Goal: Register for event/course

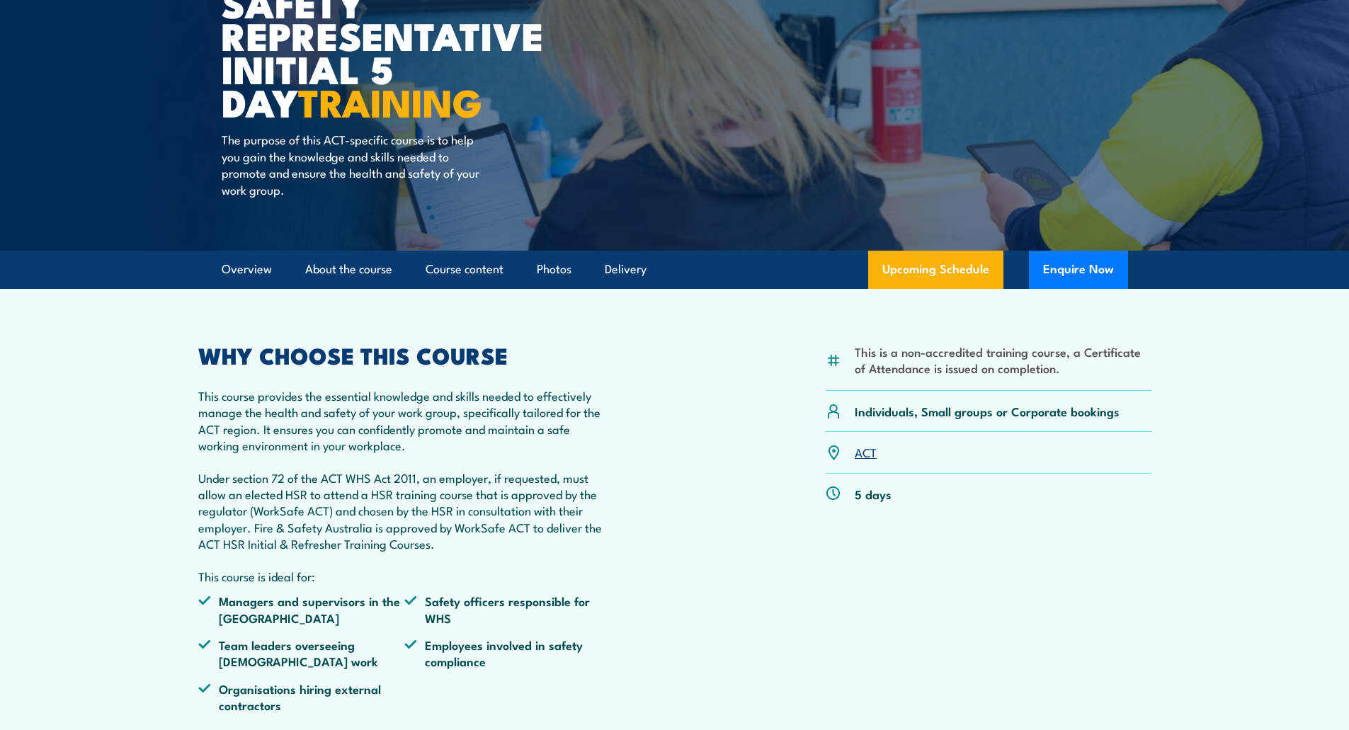
scroll to position [195, 0]
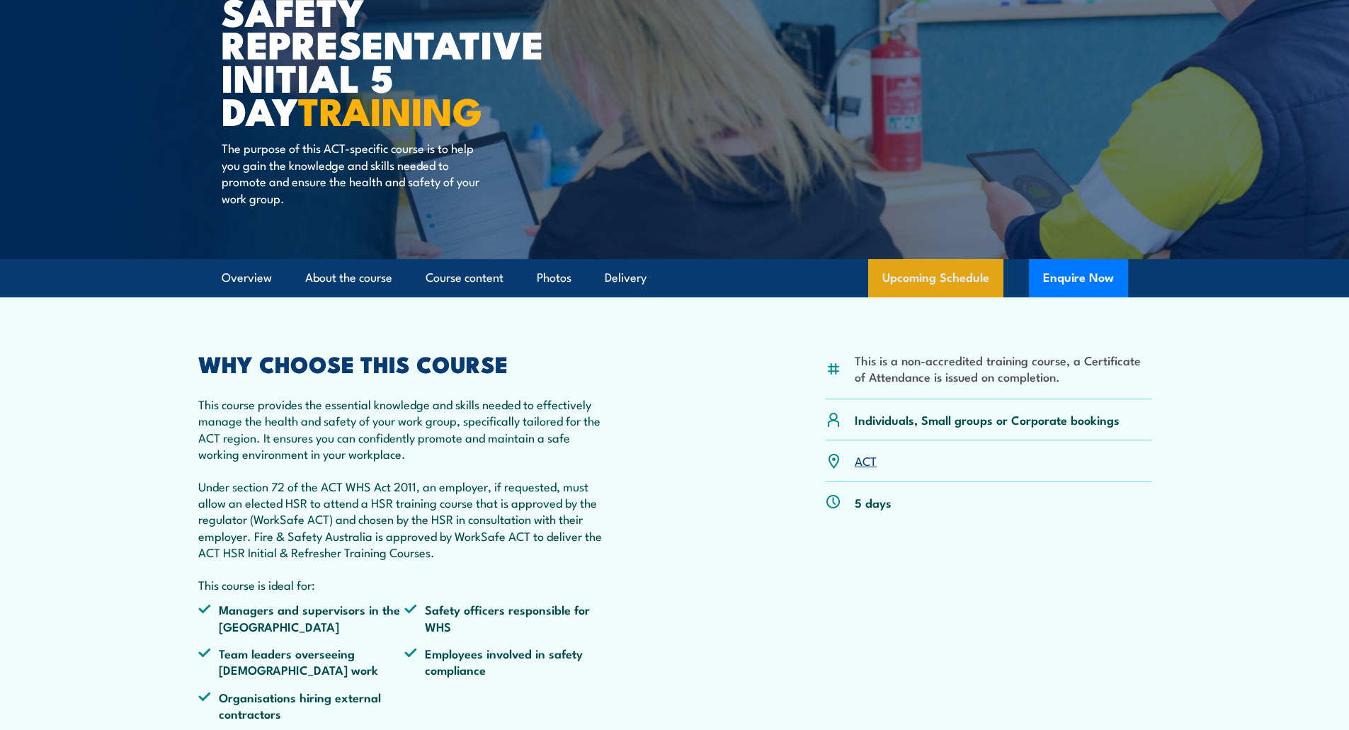
click at [932, 279] on link "Upcoming Schedule" at bounding box center [935, 278] width 135 height 38
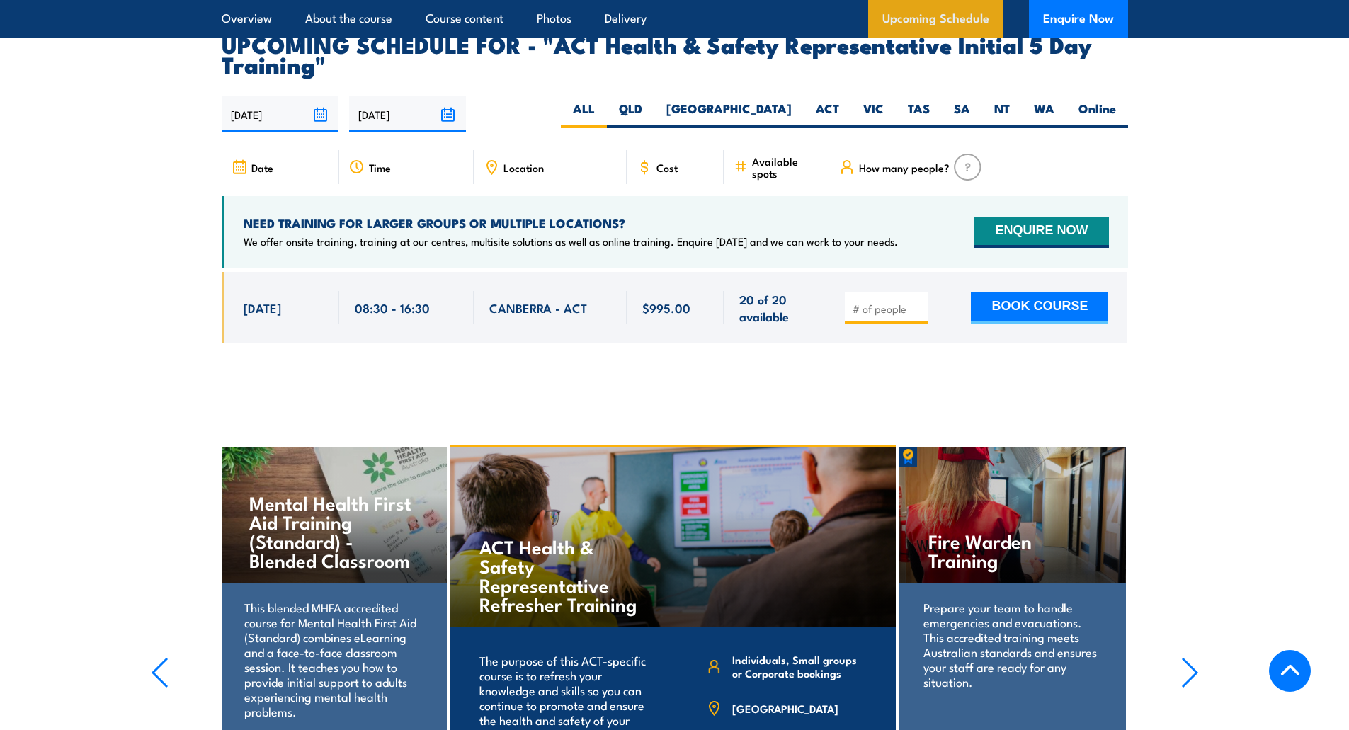
scroll to position [2336, 0]
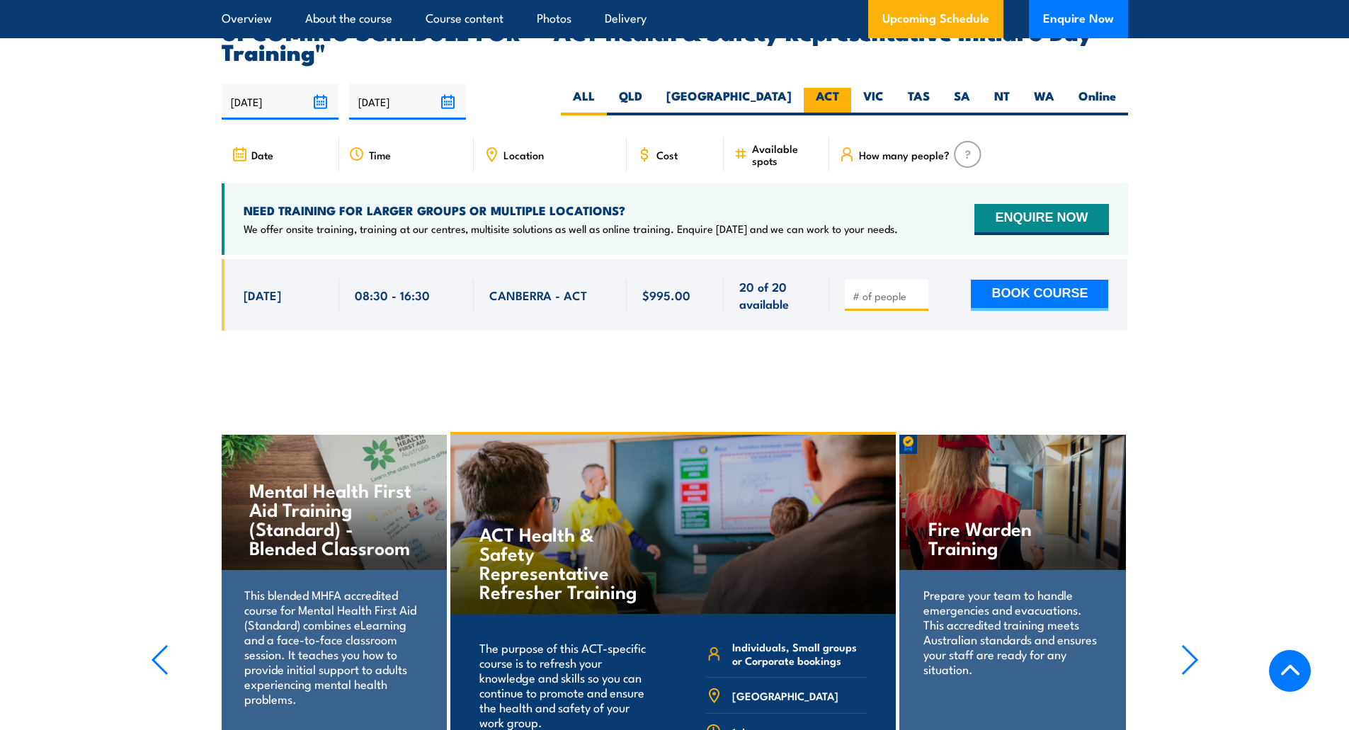
click at [834, 88] on label "ACT" at bounding box center [827, 102] width 47 height 28
click at [839, 88] on input "ACT" at bounding box center [843, 92] width 9 height 9
radio input "true"
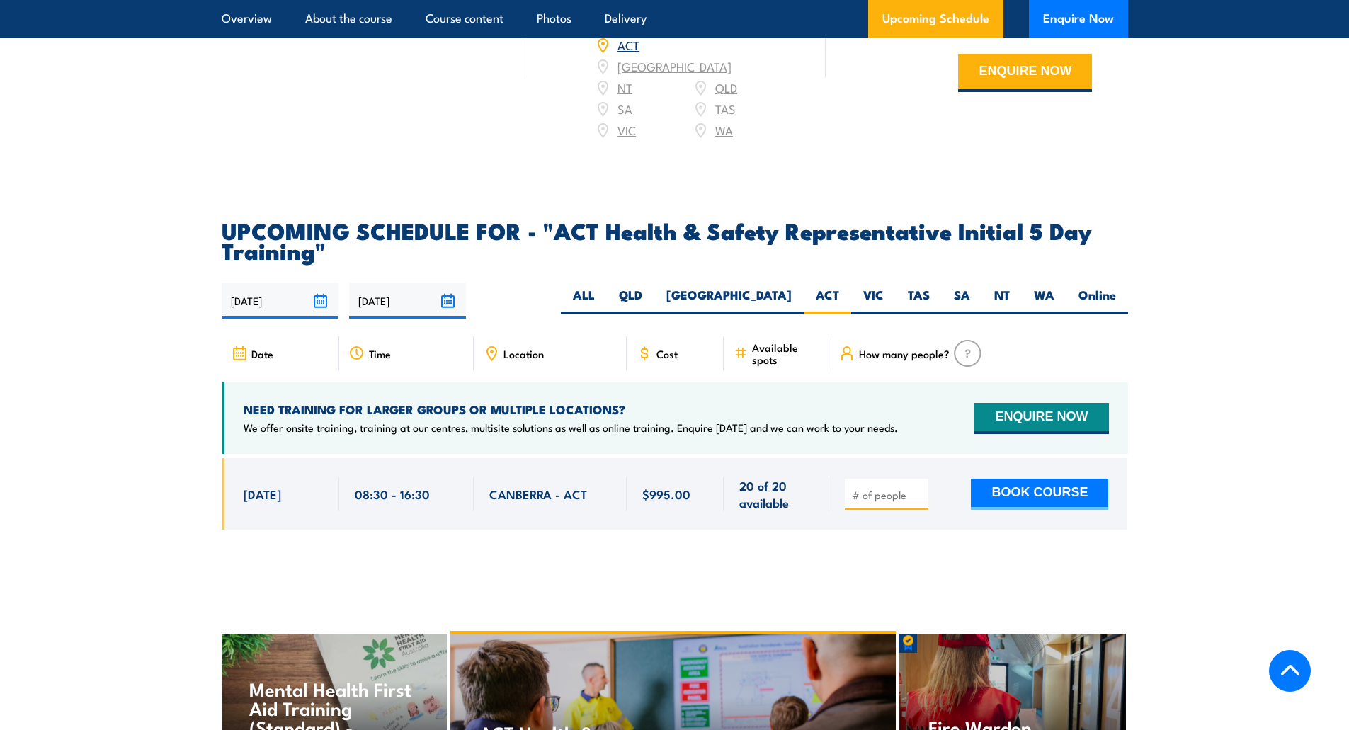
scroll to position [2142, 0]
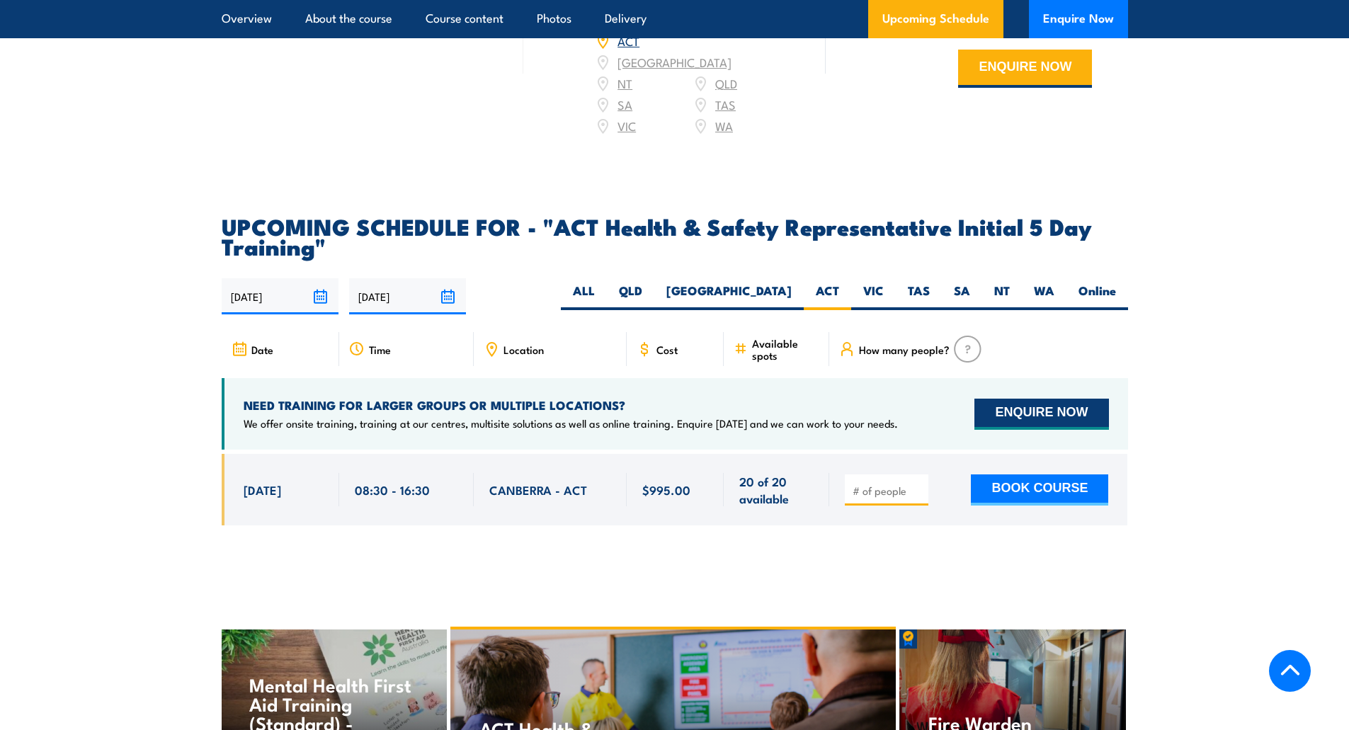
click at [1023, 399] on button "ENQUIRE NOW" at bounding box center [1041, 414] width 134 height 31
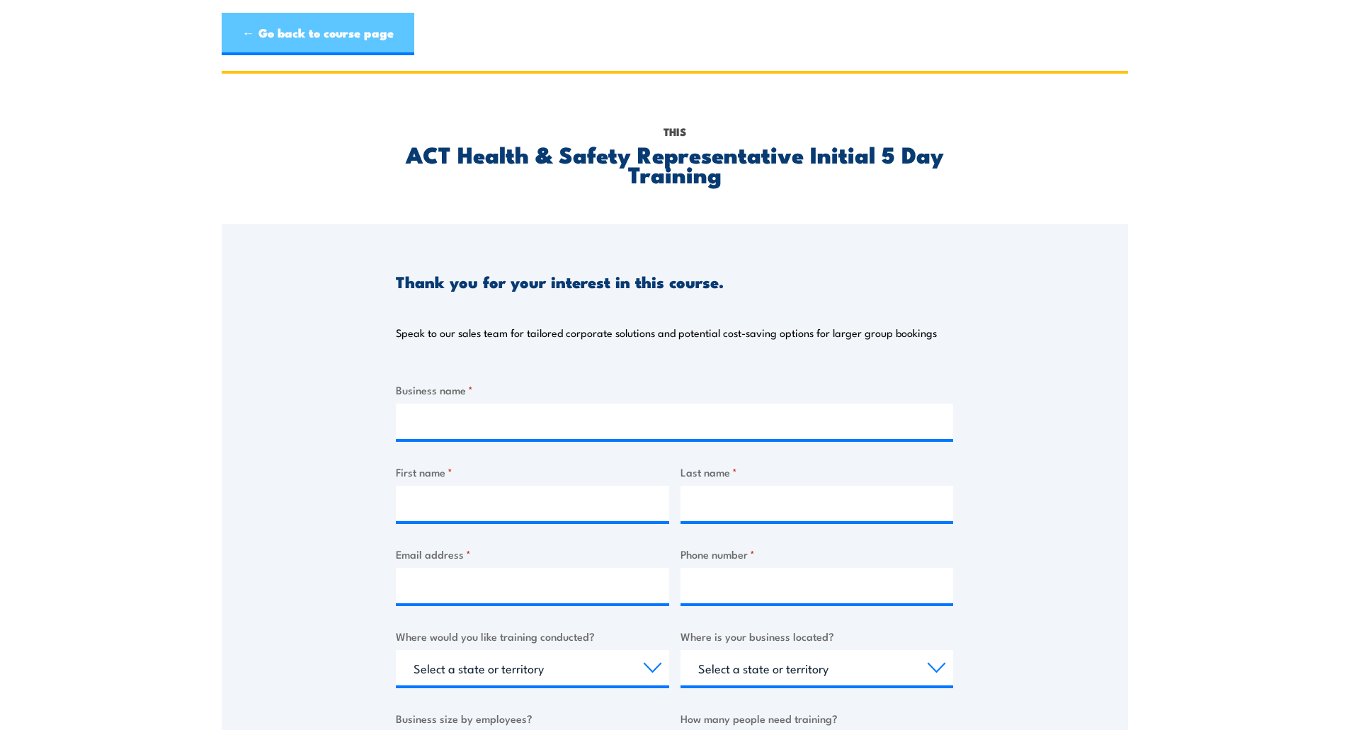
click at [310, 35] on link "← Go back to course page" at bounding box center [318, 34] width 193 height 42
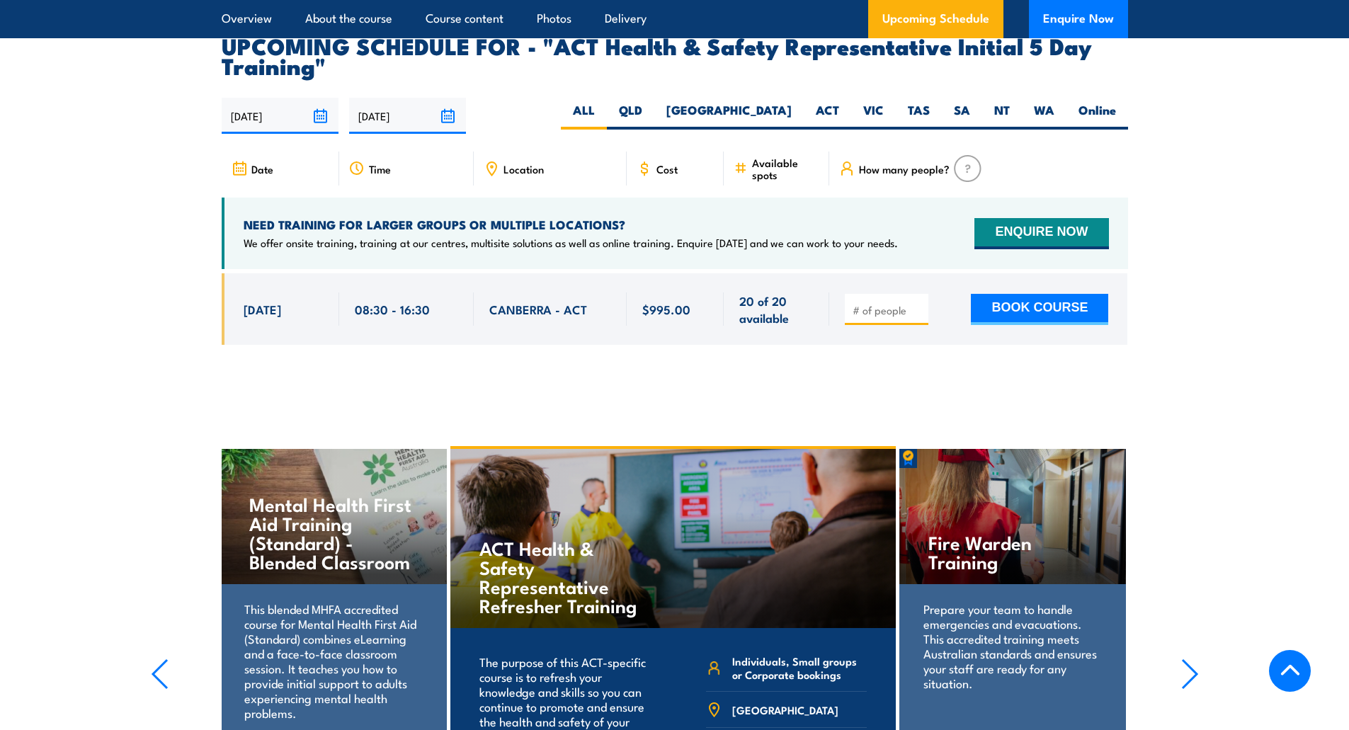
scroll to position [2336, 0]
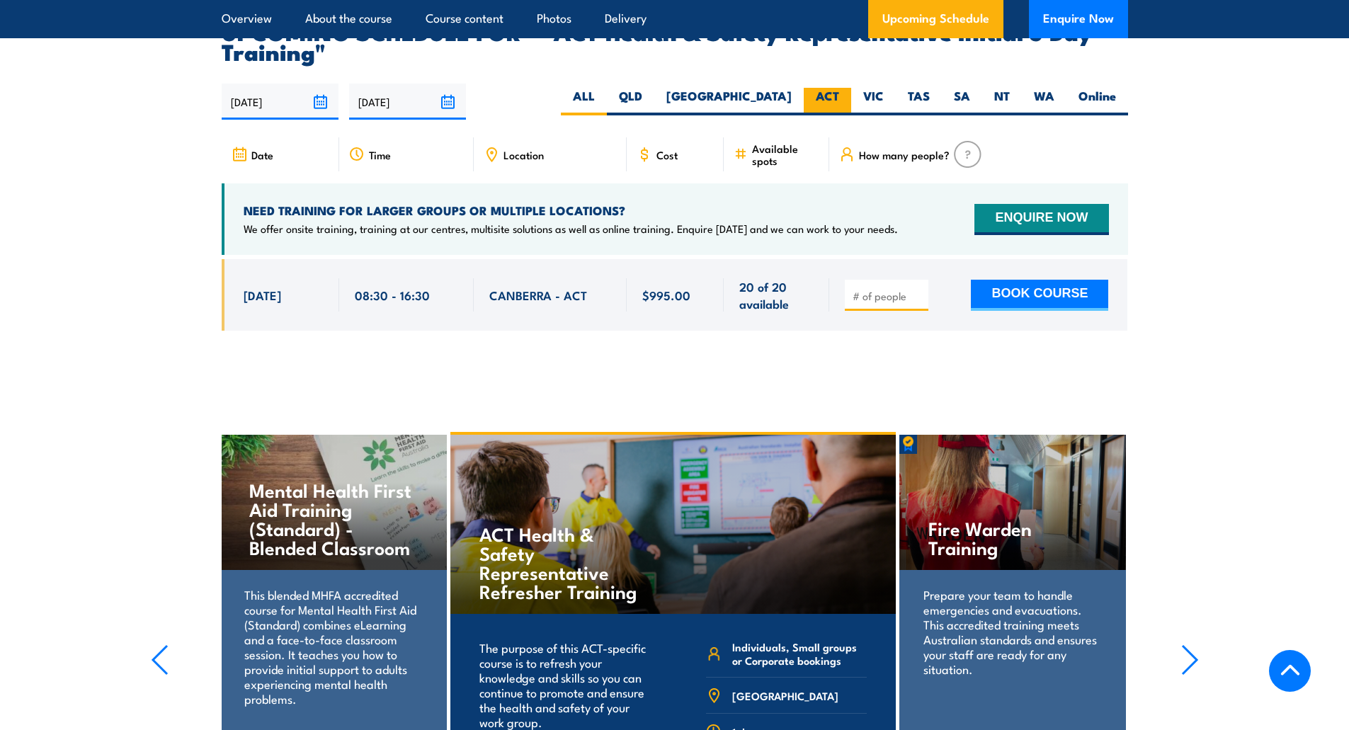
click at [821, 88] on label "ACT" at bounding box center [827, 102] width 47 height 28
click at [839, 88] on input "ACT" at bounding box center [843, 92] width 9 height 9
radio input "true"
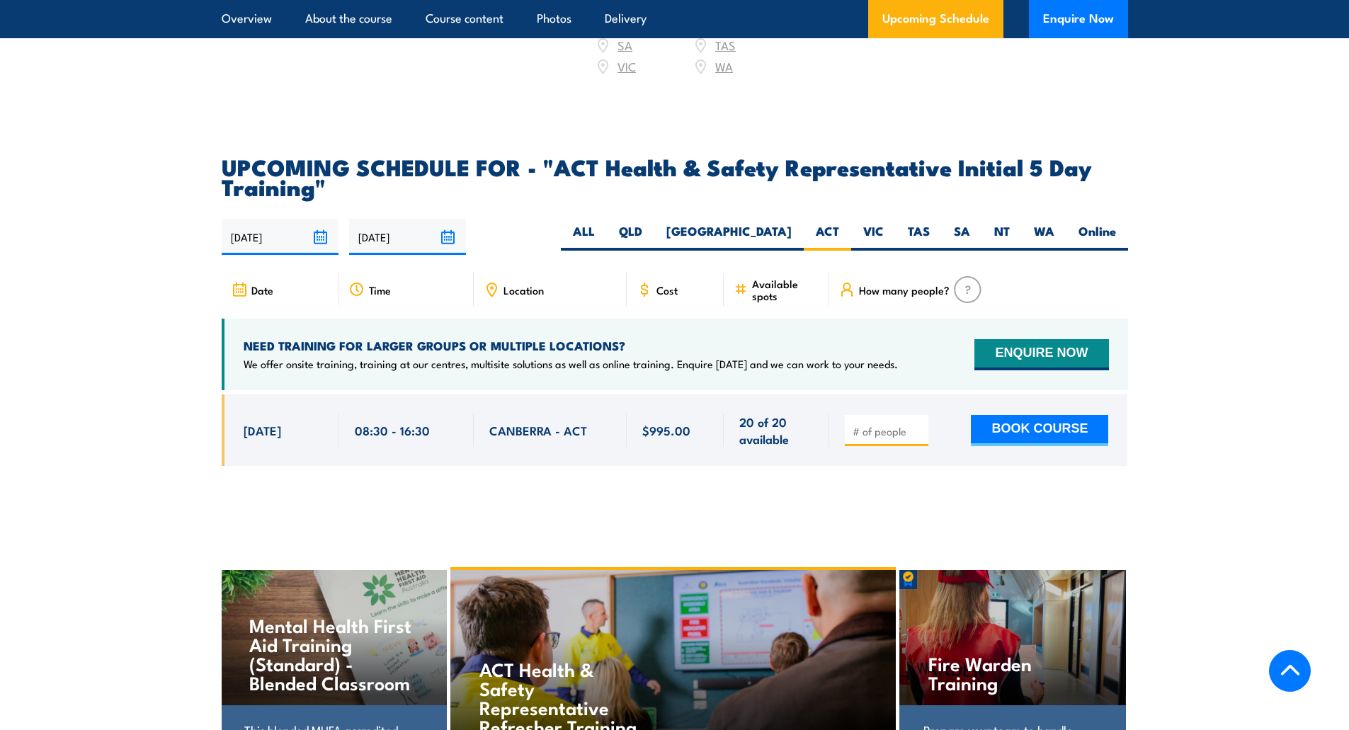
scroll to position [2188, 0]
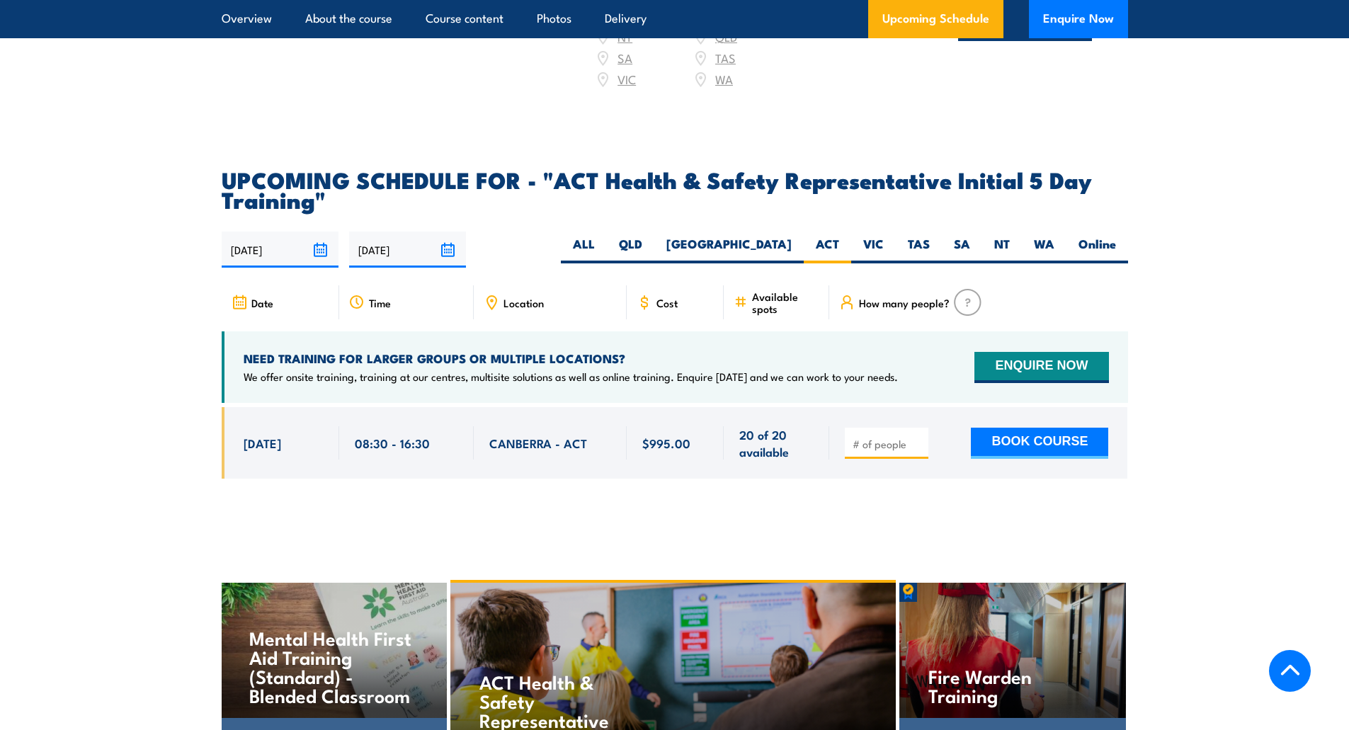
click at [517, 297] on span "Location" at bounding box center [523, 303] width 40 height 12
click at [493, 300] on icon at bounding box center [492, 301] width 2 height 2
click at [532, 435] on span "CANBERRA - ACT" at bounding box center [538, 443] width 98 height 16
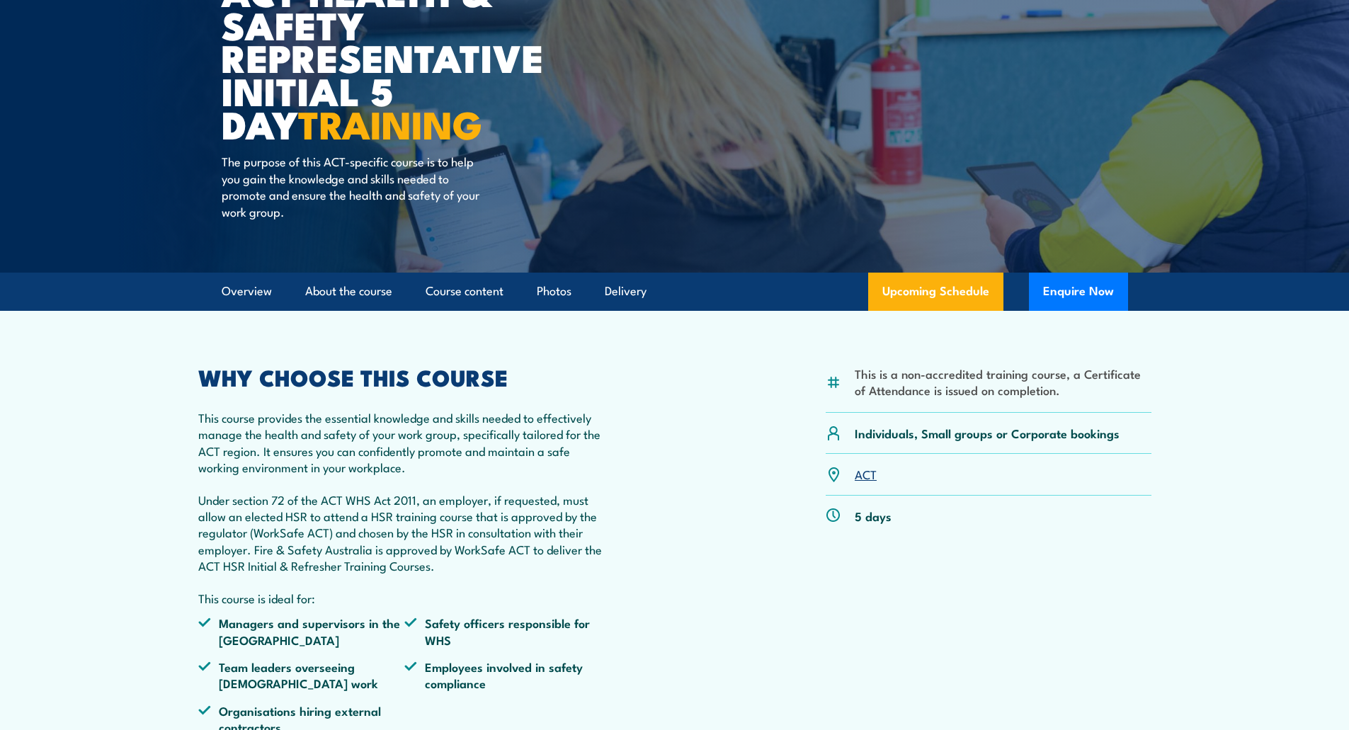
scroll to position [173, 0]
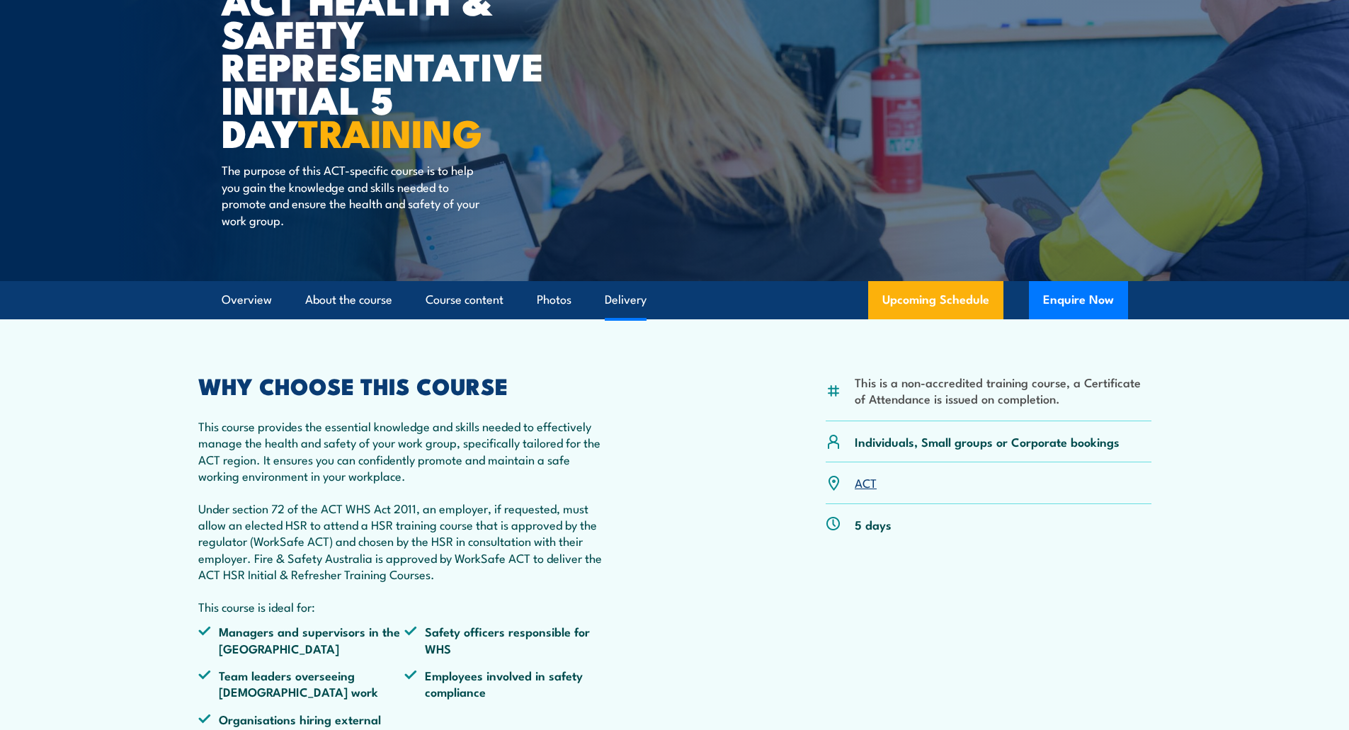
click at [629, 300] on link "Delivery" at bounding box center [626, 300] width 42 height 38
